Goal: Task Accomplishment & Management: Manage account settings

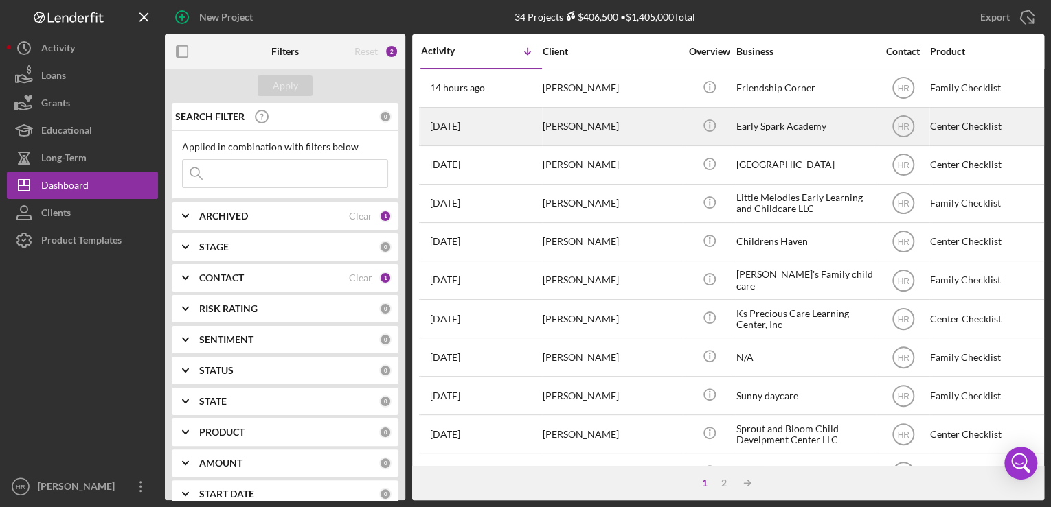
click at [544, 122] on div "[PERSON_NAME]" at bounding box center [611, 127] width 137 height 36
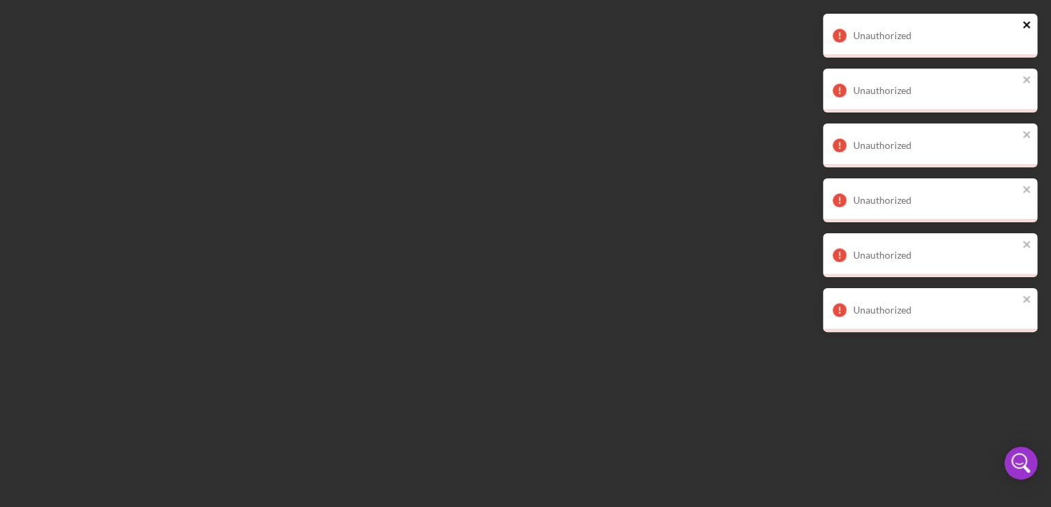
click at [838, 25] on icon "close" at bounding box center [1027, 24] width 10 height 11
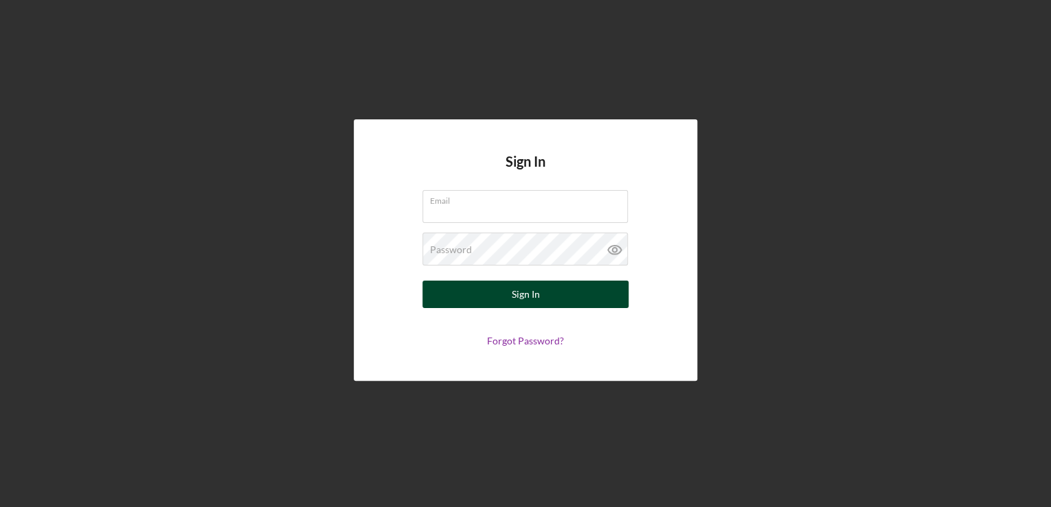
type input "[EMAIL_ADDRESS][DOMAIN_NAME]"
click at [495, 297] on button "Sign In" at bounding box center [525, 294] width 206 height 27
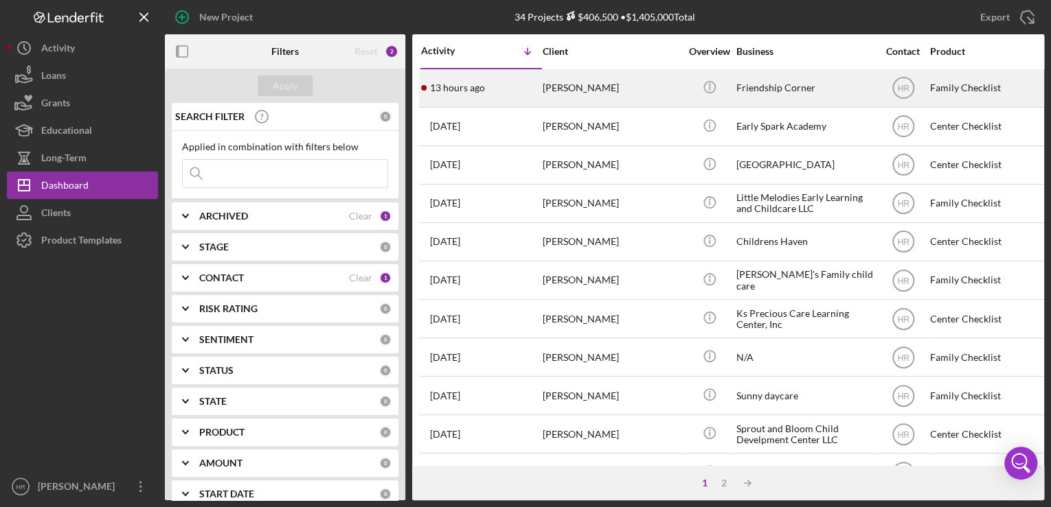
click at [821, 91] on div "Friendship Corner" at bounding box center [804, 88] width 137 height 36
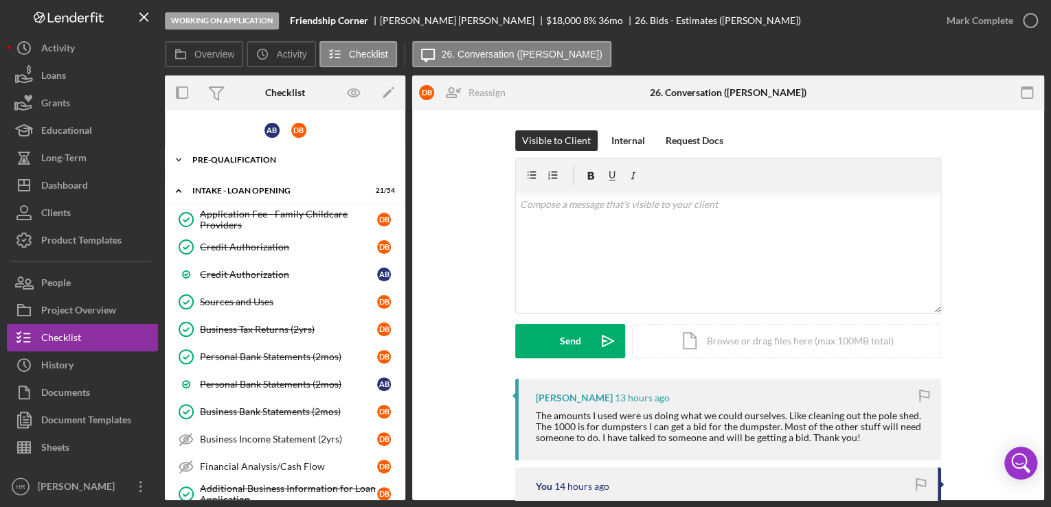
click at [231, 162] on div "Pre-Qualification" at bounding box center [290, 160] width 196 height 8
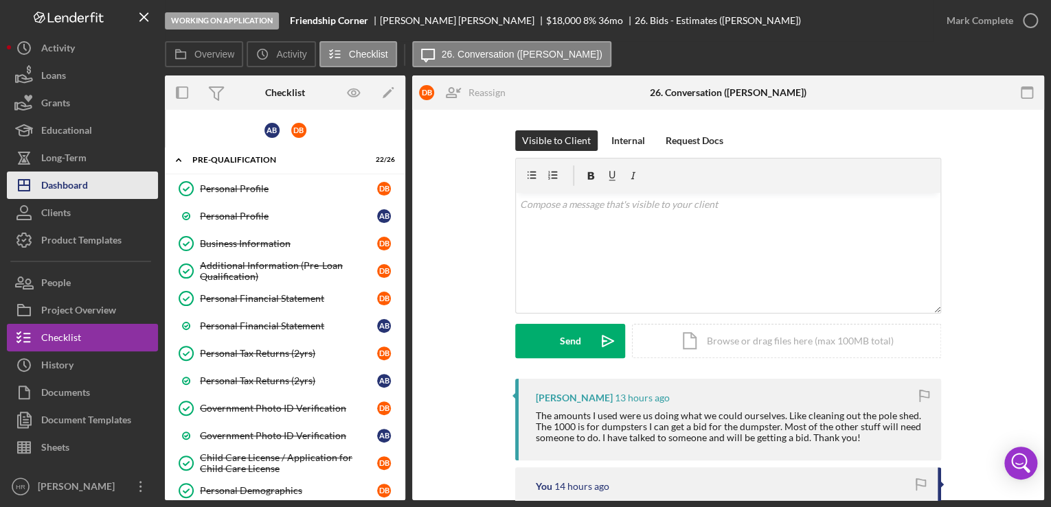
click at [91, 175] on button "Icon/Dashboard Dashboard" at bounding box center [82, 185] width 151 height 27
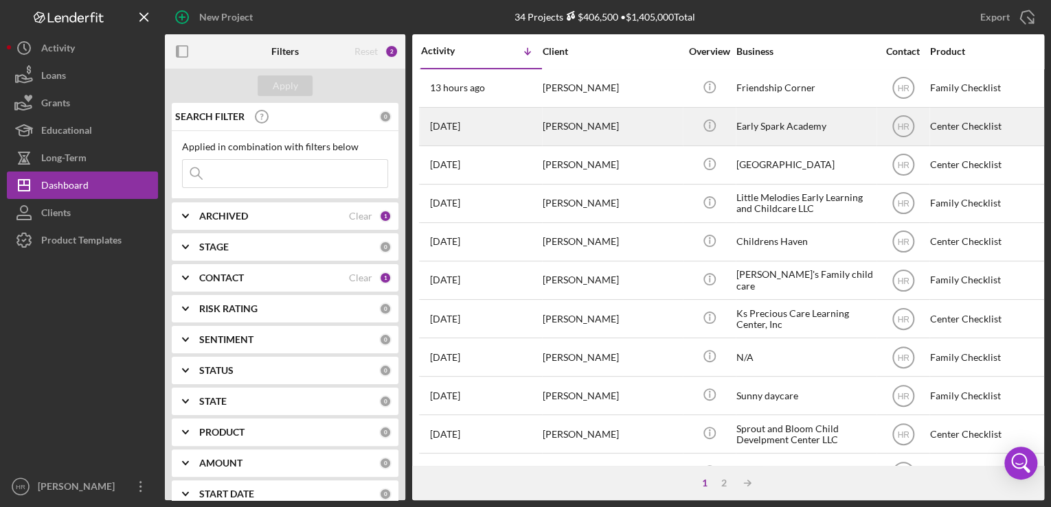
click at [834, 115] on div "Early Spark Academy" at bounding box center [804, 127] width 137 height 36
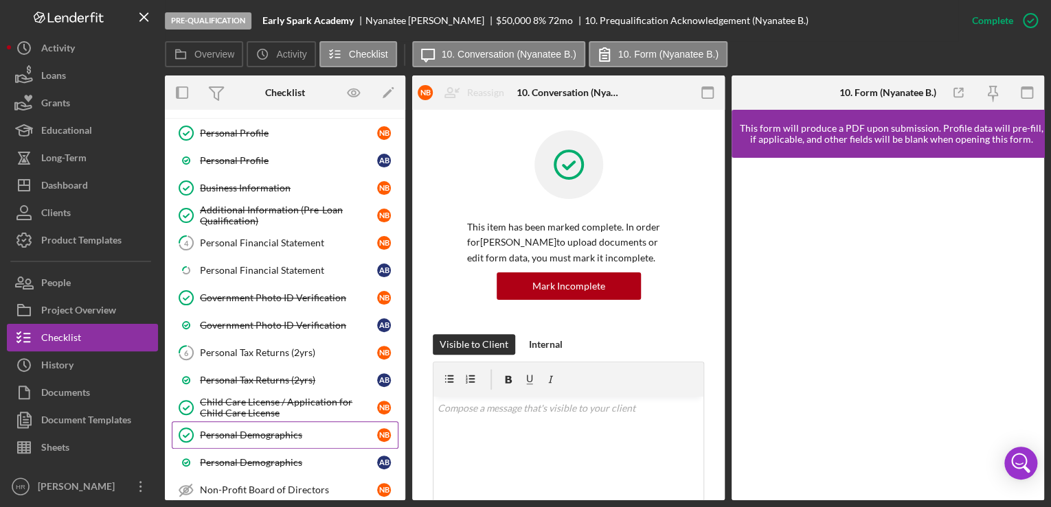
scroll to position [289, 0]
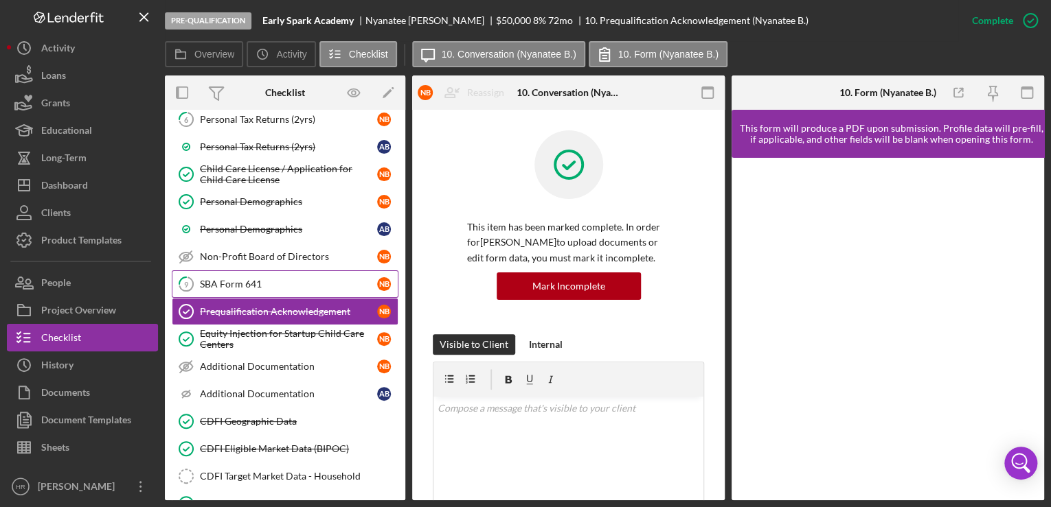
click at [275, 271] on link "9 SBA Form 641 N B" at bounding box center [285, 284] width 227 height 27
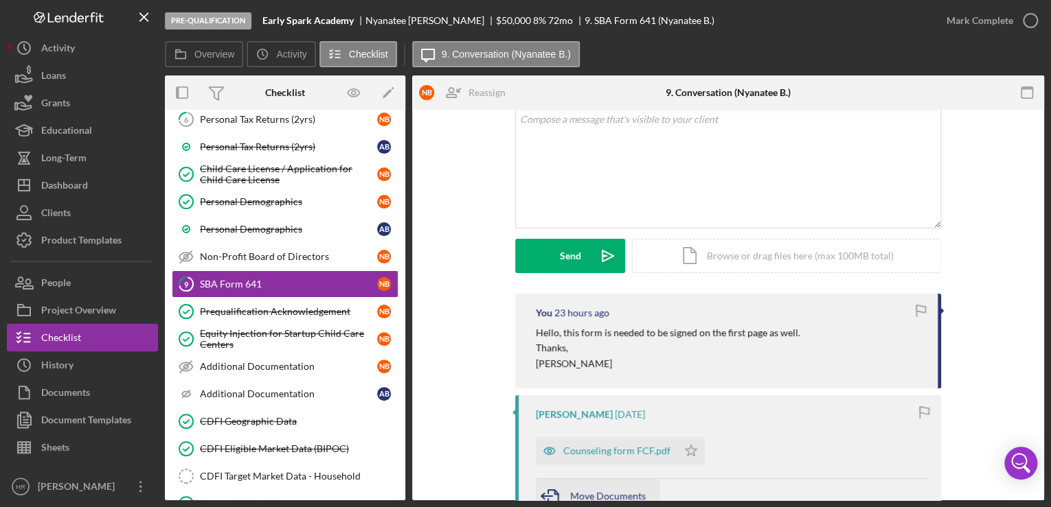
scroll to position [220, 0]
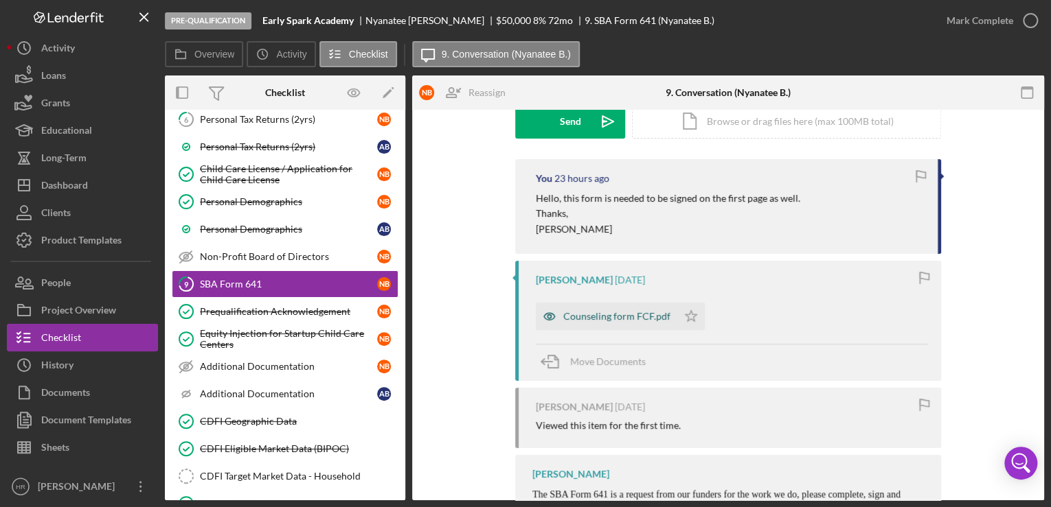
click at [580, 315] on div "Counseling form FCF.pdf" at bounding box center [616, 316] width 107 height 11
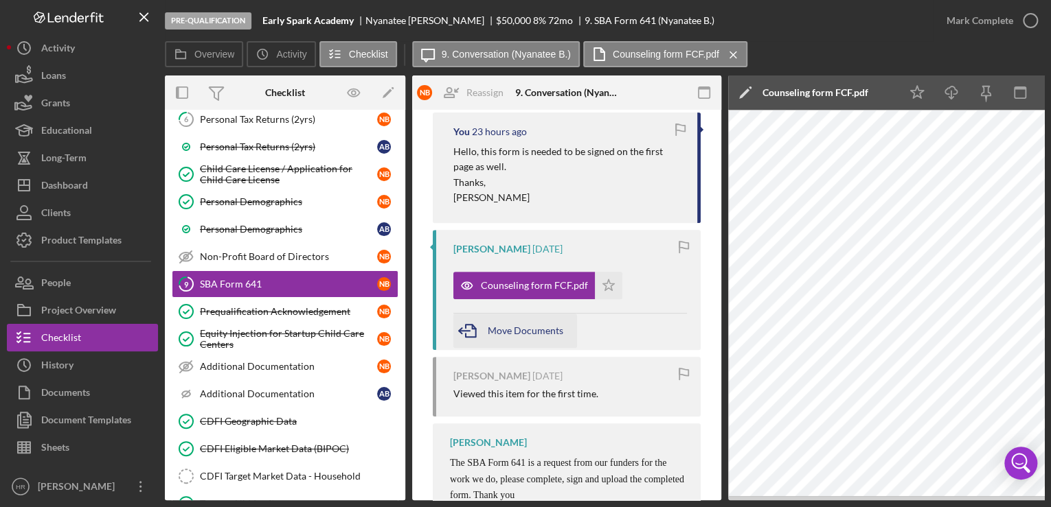
scroll to position [275, 0]
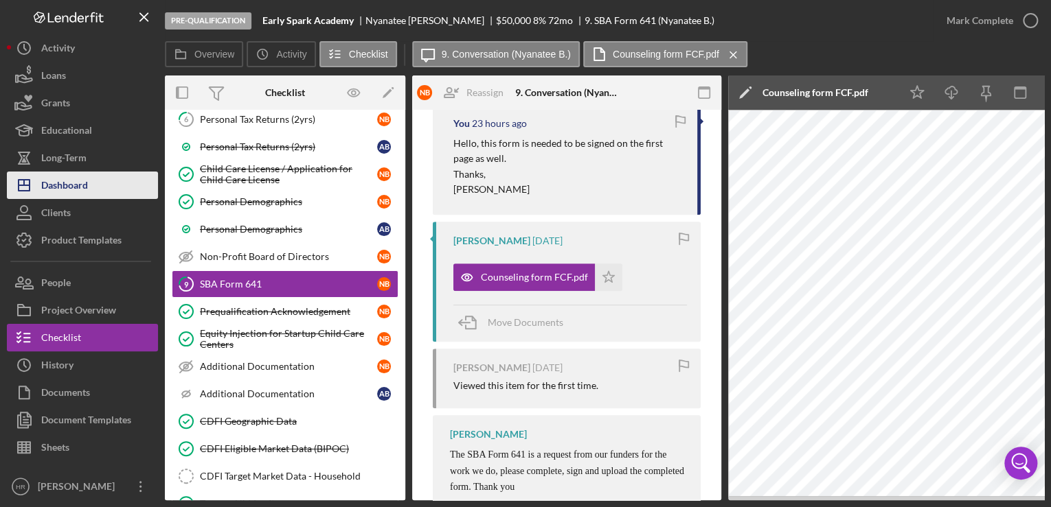
click at [77, 179] on div "Dashboard" at bounding box center [64, 187] width 47 height 31
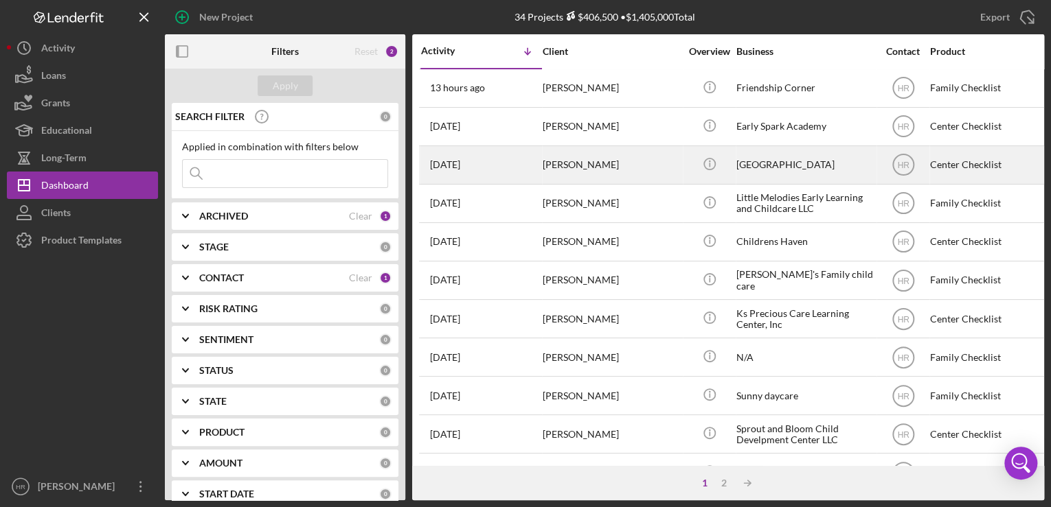
click at [786, 158] on div "[GEOGRAPHIC_DATA]" at bounding box center [804, 165] width 137 height 36
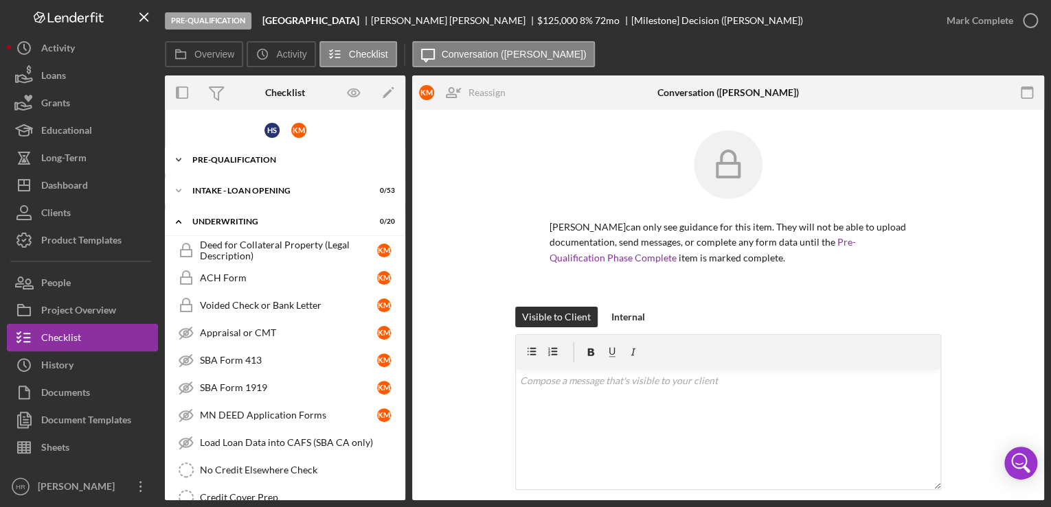
click at [258, 152] on div "Icon/Expander Pre-Qualification 2 / 27" at bounding box center [285, 159] width 240 height 27
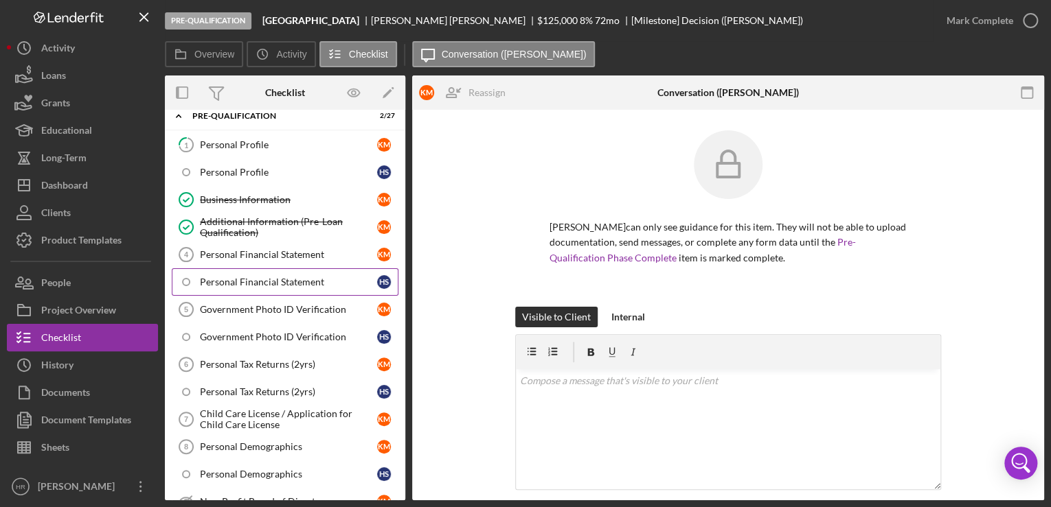
scroll to position [110, 0]
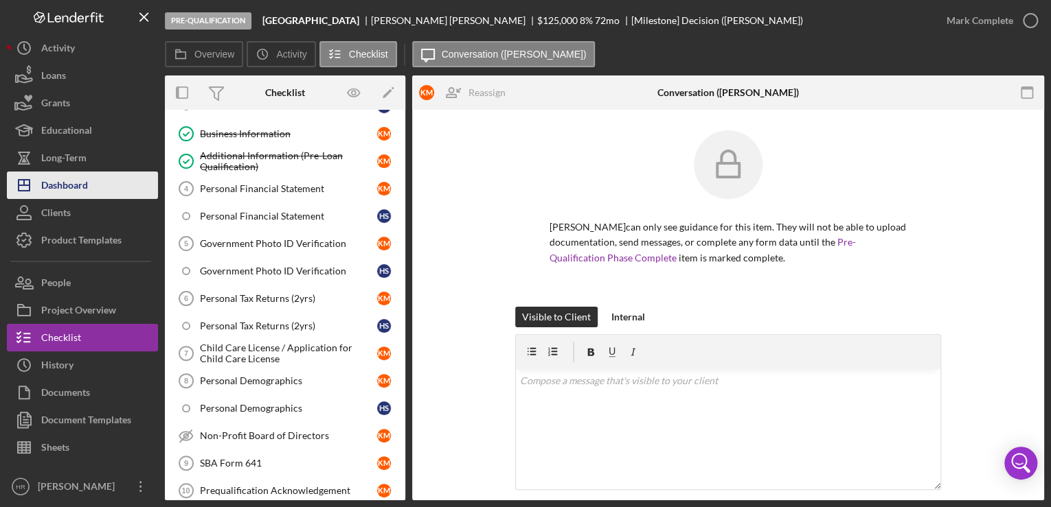
click at [84, 187] on div "Dashboard" at bounding box center [64, 187] width 47 height 31
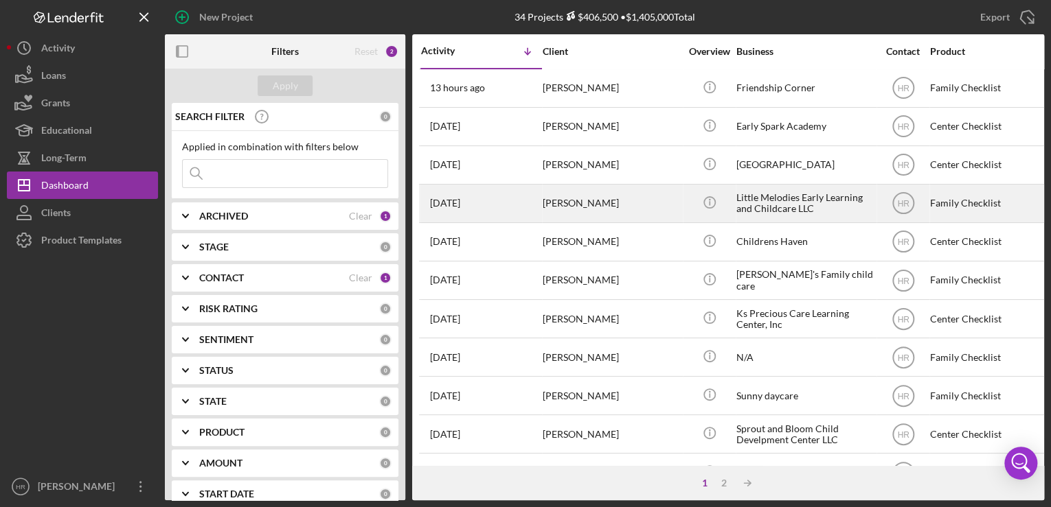
click at [785, 204] on div "Little Melodies Early Learning and Childcare LLC" at bounding box center [804, 203] width 137 height 36
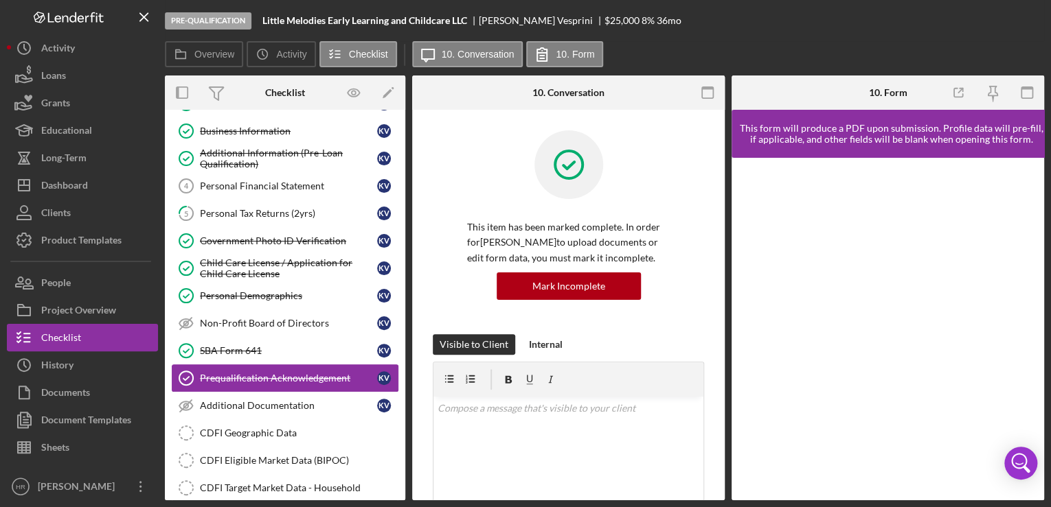
scroll to position [124, 0]
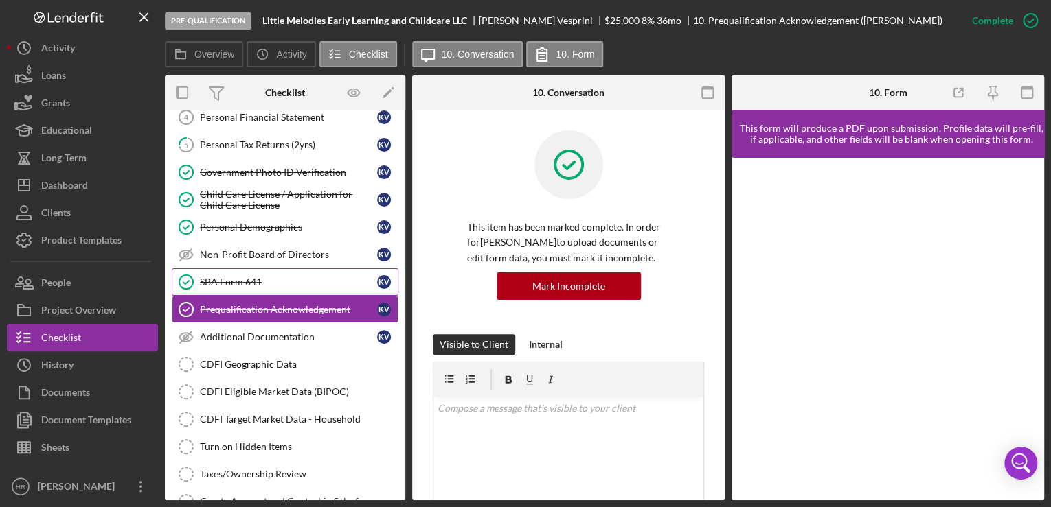
click at [239, 283] on div "SBA Form 641" at bounding box center [288, 282] width 177 height 11
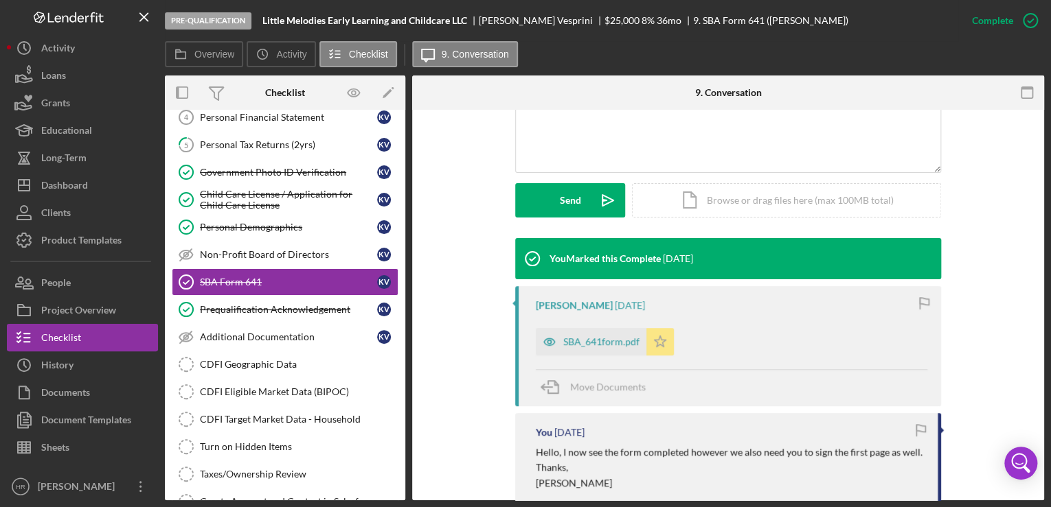
click at [578, 342] on div "SBA_641form.pdf" at bounding box center [601, 341] width 76 height 11
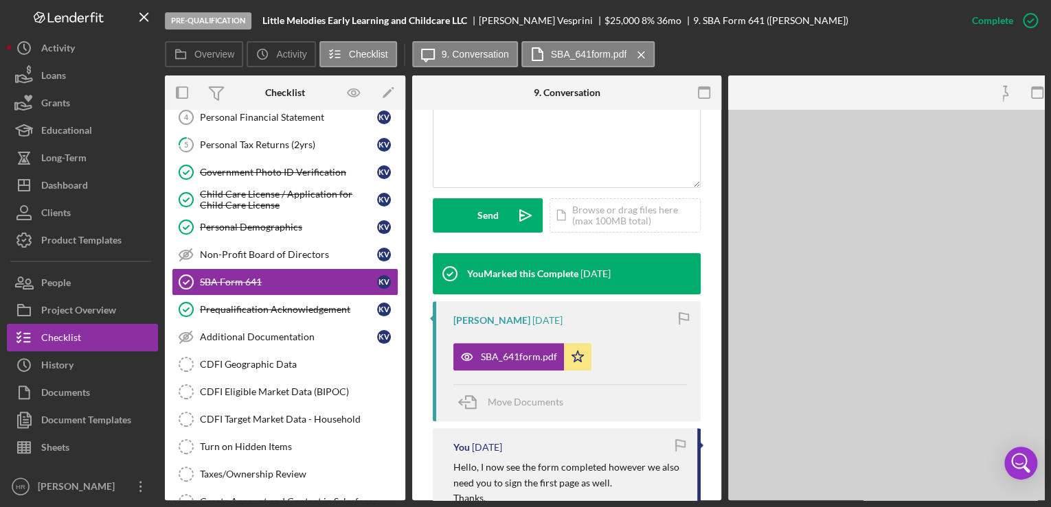
scroll to position [345, 0]
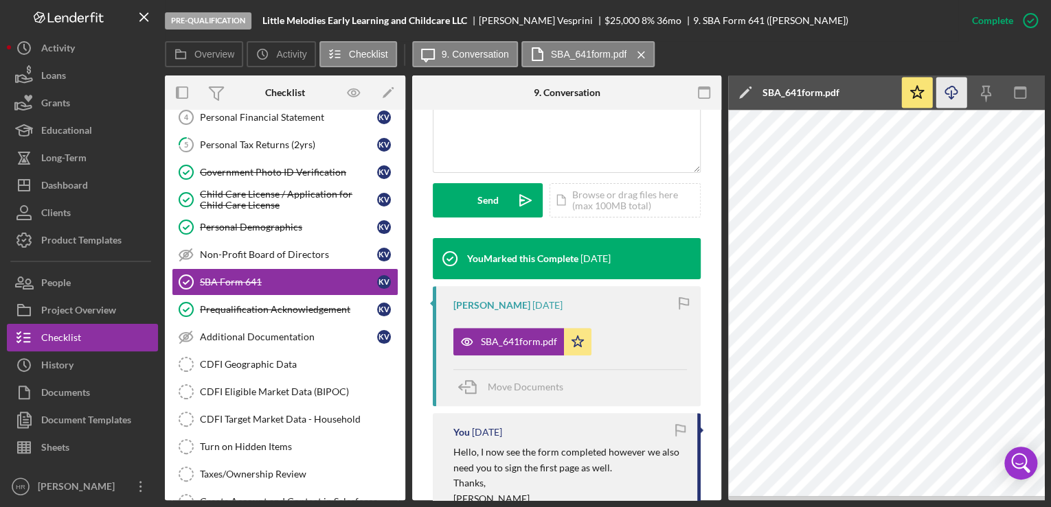
click at [954, 92] on icon "Icon/Download" at bounding box center [951, 93] width 31 height 31
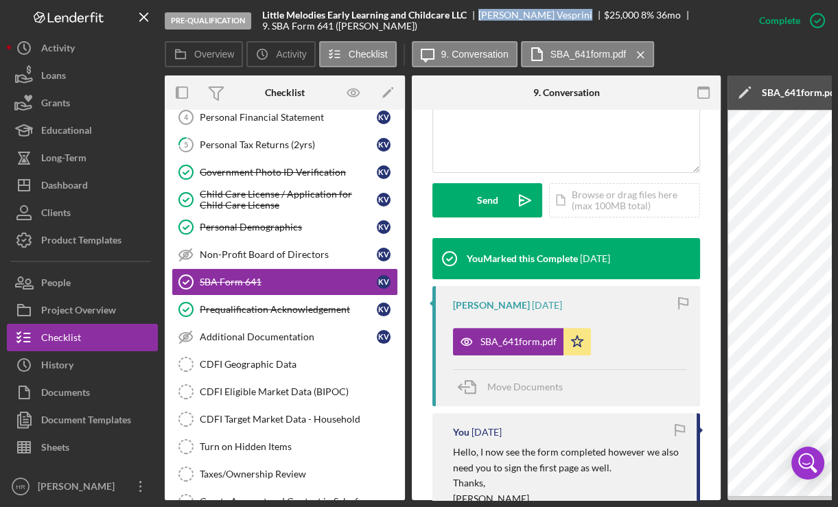
drag, startPoint x: 483, startPoint y: 13, endPoint x: 545, endPoint y: 12, distance: 61.8
click at [545, 12] on div "Karen Vesprini" at bounding box center [542, 15] width 126 height 11
drag, startPoint x: 545, startPoint y: 12, endPoint x: 538, endPoint y: 15, distance: 8.0
copy div "Karen Vesprini"
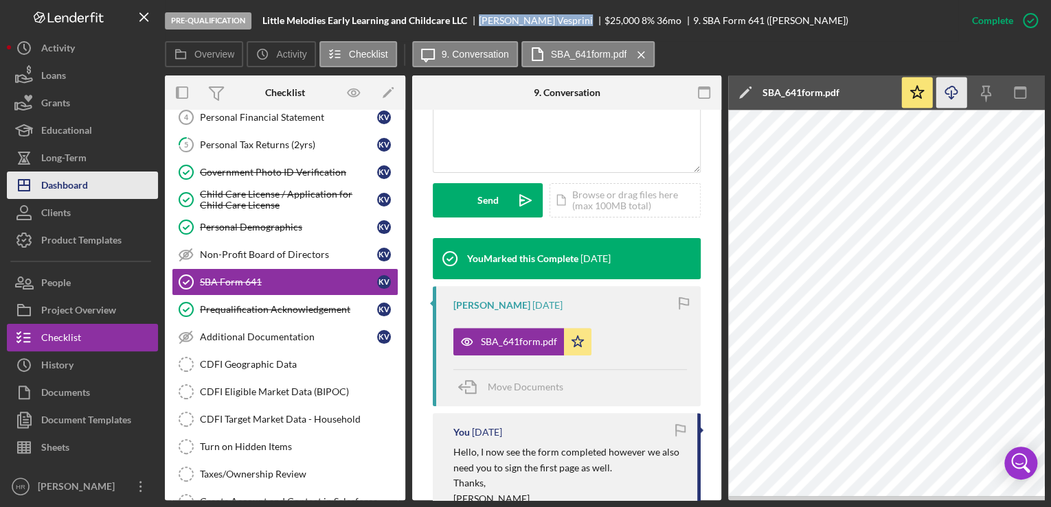
drag, startPoint x: 104, startPoint y: 190, endPoint x: 120, endPoint y: 195, distance: 16.7
click at [104, 190] on button "Icon/Dashboard Dashboard" at bounding box center [82, 185] width 151 height 27
